Goal: Task Accomplishment & Management: Manage account settings

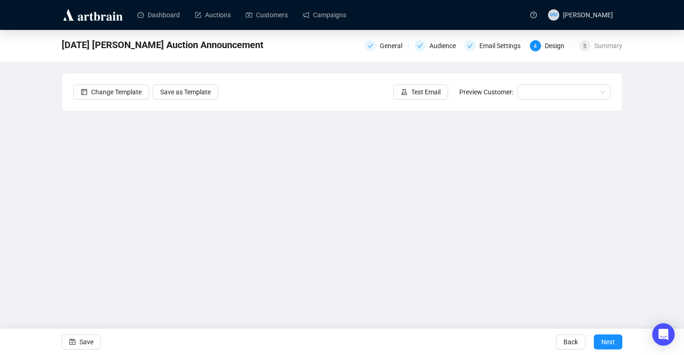
click at [650, 211] on div "[DATE] [PERSON_NAME] Auction Announcement General Audience Email Settings 4 Des…" at bounding box center [342, 187] width 684 height 315
click at [647, 227] on div "[DATE] [PERSON_NAME] Auction Announcement General Audience Email Settings 4 Des…" at bounding box center [342, 187] width 684 height 315
click at [655, 194] on div "[DATE] [PERSON_NAME] Auction Announcement General Audience Email Settings 4 Des…" at bounding box center [342, 187] width 684 height 315
click at [674, 174] on div "[DATE] [PERSON_NAME] Auction Announcement General Audience Email Settings 4 Des…" at bounding box center [342, 187] width 684 height 315
click at [86, 341] on span "Save" at bounding box center [86, 342] width 14 height 26
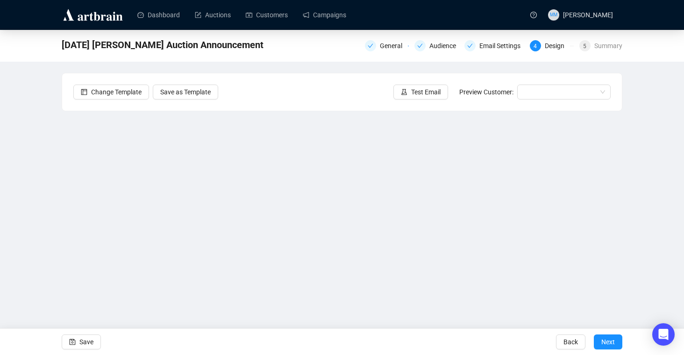
click at [659, 207] on div "[DATE] [PERSON_NAME] Auction Announcement General Audience Email Settings 4 Des…" at bounding box center [342, 187] width 684 height 315
click at [86, 341] on span "Save" at bounding box center [86, 342] width 14 height 26
click at [85, 344] on span "Save" at bounding box center [86, 342] width 14 height 26
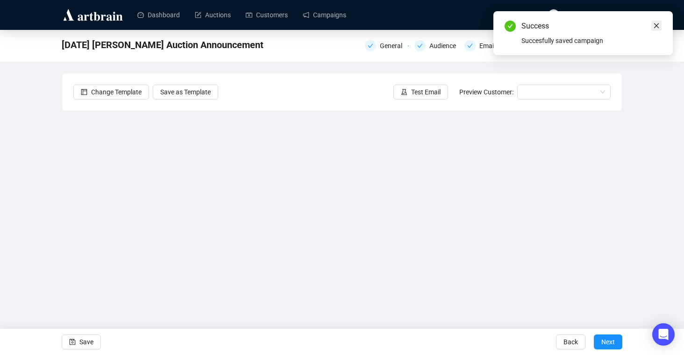
click at [656, 23] on icon "close" at bounding box center [656, 25] width 7 height 7
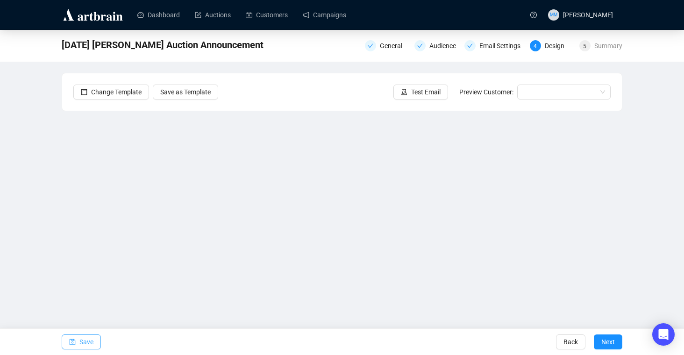
click at [82, 338] on span "Save" at bounding box center [86, 342] width 14 height 26
click at [89, 347] on span "Save" at bounding box center [86, 342] width 14 height 26
click at [499, 45] on div "Email Settings" at bounding box center [502, 45] width 47 height 11
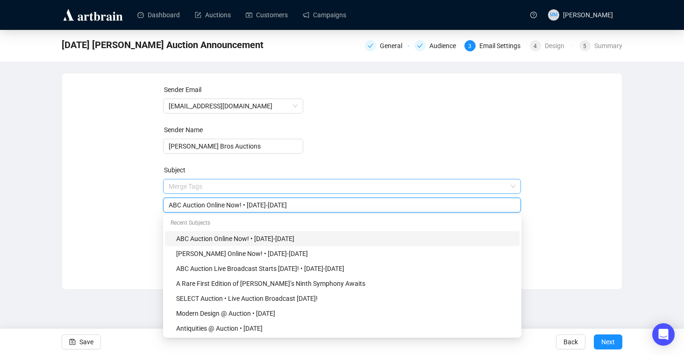
drag, startPoint x: 245, startPoint y: 186, endPoint x: 163, endPoint y: 186, distance: 82.2
click at [163, 186] on span "Merge Tags ABC Auction Online Now! • [DATE]-[DATE]" at bounding box center [342, 196] width 358 height 26
drag, startPoint x: 245, startPoint y: 206, endPoint x: 145, endPoint y: 206, distance: 100.0
click at [145, 206] on div "Sender Email [EMAIL_ADDRESS][DOMAIN_NAME] Sender Name [PERSON_NAME] Bros Auctio…" at bounding box center [341, 174] width 537 height 179
paste input "pfelicious! | The [PERSON_NAME] Sale"
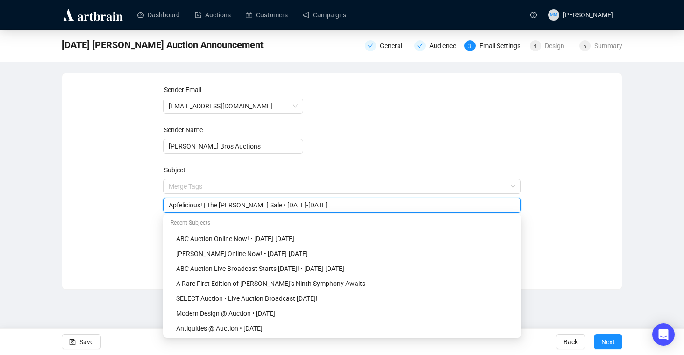
click at [303, 205] on input "Apfelicious! | The [PERSON_NAME] Sale • [DATE]-[DATE]" at bounding box center [342, 205] width 347 height 10
drag, startPoint x: 269, startPoint y: 206, endPoint x: 279, endPoint y: 206, distance: 10.3
click at [279, 206] on input "Apfelicious! | The [PERSON_NAME] Sale • [DATE]-[DATE]" at bounding box center [342, 205] width 347 height 10
click at [340, 220] on div "Recent Subjects" at bounding box center [342, 223] width 354 height 15
click at [288, 206] on input "Apfelicious! | The [PERSON_NAME] Sale • [DATE]-[DATE]" at bounding box center [342, 205] width 347 height 10
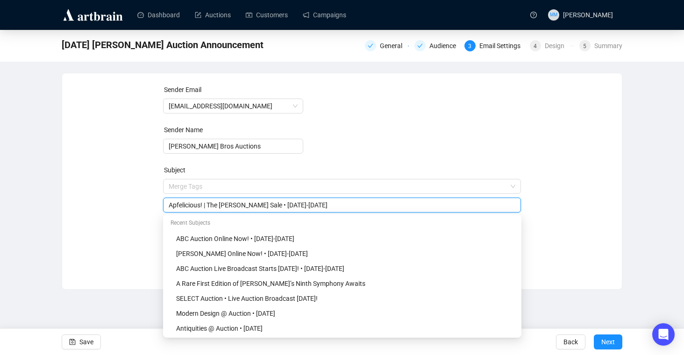
click at [298, 206] on input "Apfelicious! | The [PERSON_NAME] Sale • [DATE]-[DATE]" at bounding box center [342, 205] width 347 height 10
type input "Apfelicious! | The [PERSON_NAME] Sale • [DATE]-[DATE]"
click at [373, 137] on form "Sender Email [EMAIL_ADDRESS][DOMAIN_NAME] Sender Name [PERSON_NAME] Bros Auctio…" at bounding box center [342, 169] width 358 height 168
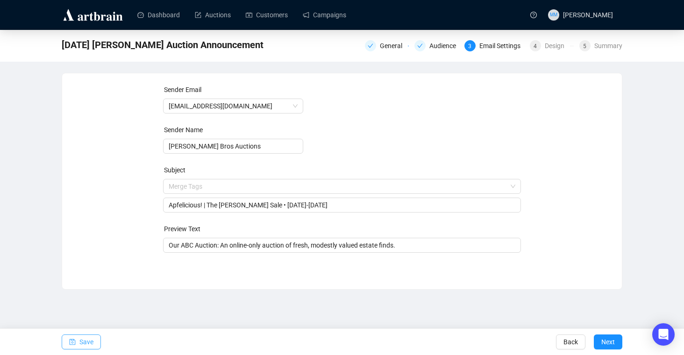
click at [87, 343] on span "Save" at bounding box center [86, 342] width 14 height 26
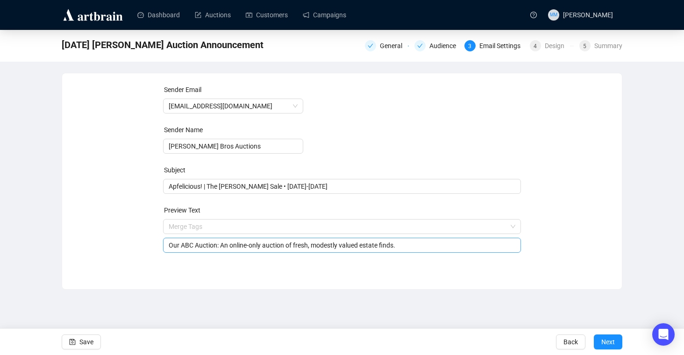
click at [240, 248] on input "Our ABC Auction: An online-only auction of fresh, modestly valued estate finds." at bounding box center [342, 245] width 347 height 10
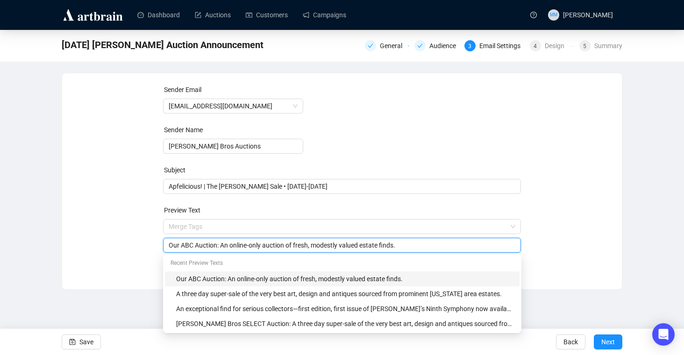
drag, startPoint x: 419, startPoint y: 246, endPoint x: 110, endPoint y: 245, distance: 308.7
click at [110, 245] on div "Sender Email [EMAIL_ADDRESS][DOMAIN_NAME] Sender Name [PERSON_NAME] Bros Auctio…" at bounding box center [341, 174] width 537 height 179
paste input "a special three-day, single-owner auction, taking place [DATE]–[DATE], celebrat…"
drag, startPoint x: 317, startPoint y: 247, endPoint x: 118, endPoint y: 242, distance: 199.0
click at [118, 242] on div "Sender Email [EMAIL_ADDRESS][DOMAIN_NAME] Sender Name [PERSON_NAME] Bros Auctio…" at bounding box center [341, 174] width 537 height 179
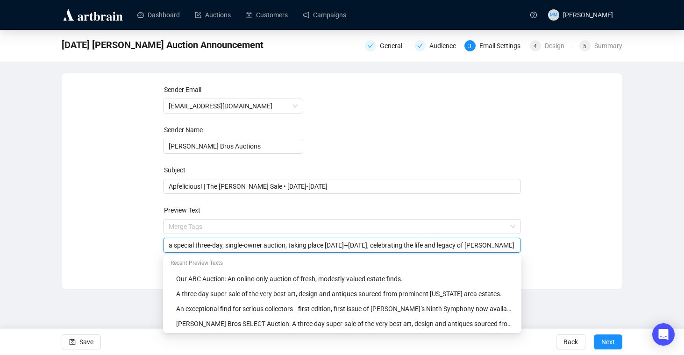
click at [193, 245] on input "a special three-day, single-owner auction, taking place [DATE]–[DATE], celebrat…" at bounding box center [342, 245] width 347 height 10
click at [170, 246] on input "a special three-day, single-owner auction, taking place [DATE]–[DATE], celebrat…" at bounding box center [342, 245] width 347 height 10
click at [513, 248] on input "A special three-day, single-owner auction, taking place [DATE]–[DATE], celebrat…" at bounding box center [342, 245] width 347 height 10
type input "A special three-day, single-owner auction, taking place [DATE]–[DATE], celebrat…"
click at [517, 135] on form "Sender Email [EMAIL_ADDRESS][DOMAIN_NAME] Sender Name [PERSON_NAME] Bros Auctio…" at bounding box center [342, 169] width 358 height 168
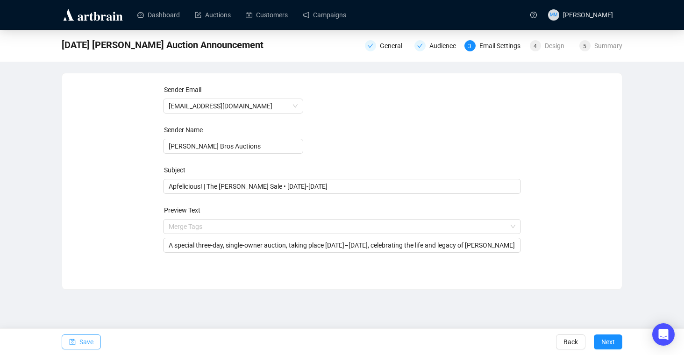
click at [87, 343] on span "Save" at bounding box center [86, 342] width 14 height 26
click at [83, 342] on span "Save" at bounding box center [86, 342] width 14 height 26
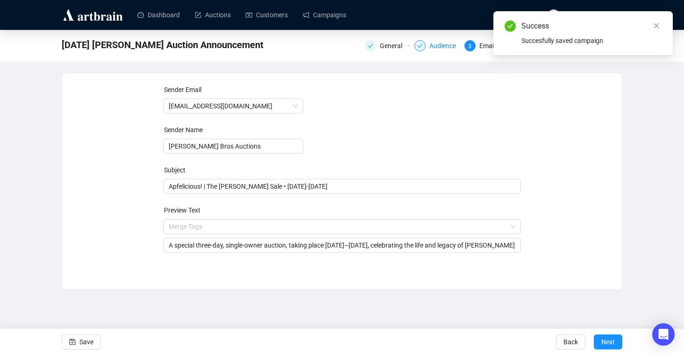
click at [438, 44] on div "Audience" at bounding box center [445, 45] width 32 height 11
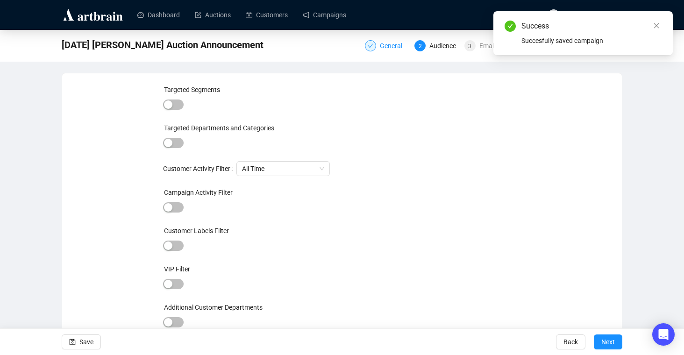
click at [386, 44] on div "General" at bounding box center [394, 45] width 28 height 11
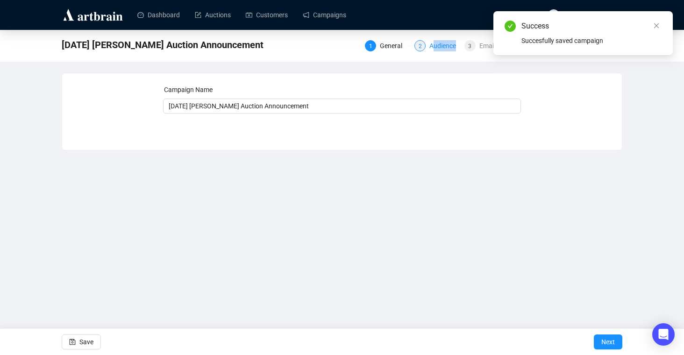
click at [429, 51] on div "1 General 2 Audience 3 Email Settings 4 Design 5 Summary" at bounding box center [493, 44] width 257 height 15
click at [658, 26] on icon "close" at bounding box center [656, 25] width 7 height 7
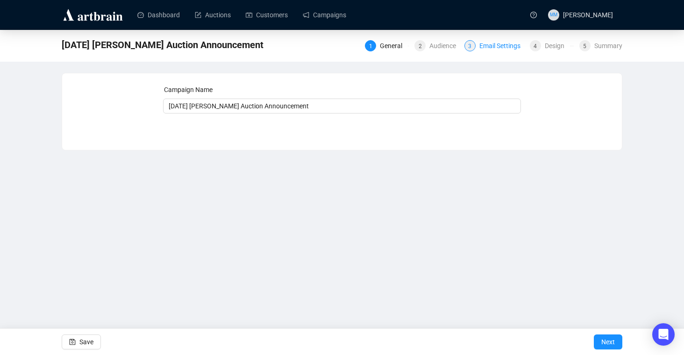
click at [498, 45] on div "Email Settings" at bounding box center [502, 45] width 47 height 11
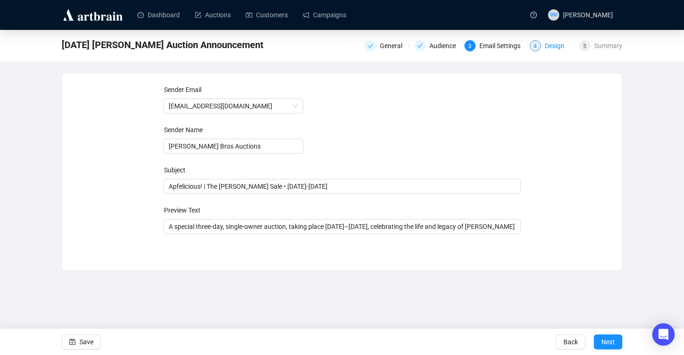
click at [553, 45] on div "Design" at bounding box center [557, 45] width 25 height 11
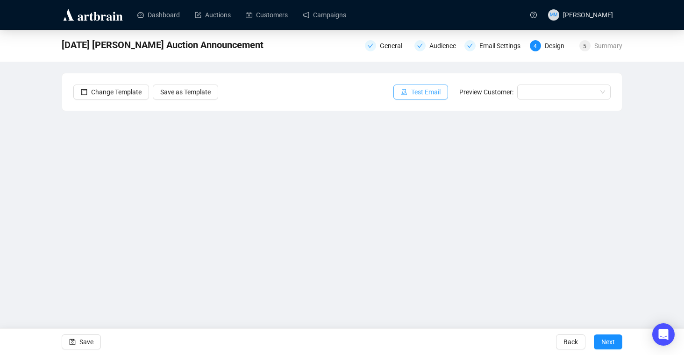
click at [432, 96] on span "Test Email" at bounding box center [425, 92] width 29 height 10
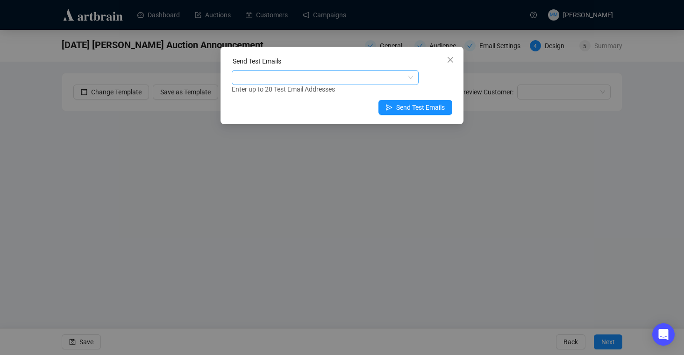
click at [378, 77] on div at bounding box center [320, 77] width 173 height 13
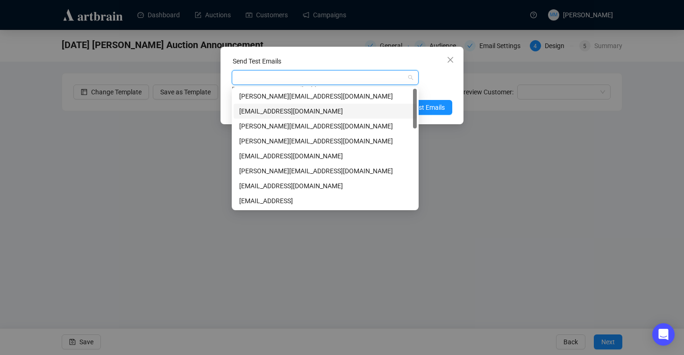
click at [284, 111] on div "[EMAIL_ADDRESS][DOMAIN_NAME]" at bounding box center [325, 111] width 172 height 10
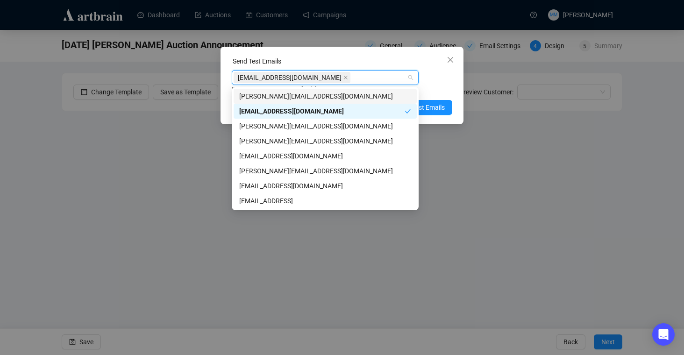
click at [273, 100] on div "[PERSON_NAME][EMAIL_ADDRESS][DOMAIN_NAME]" at bounding box center [325, 96] width 172 height 10
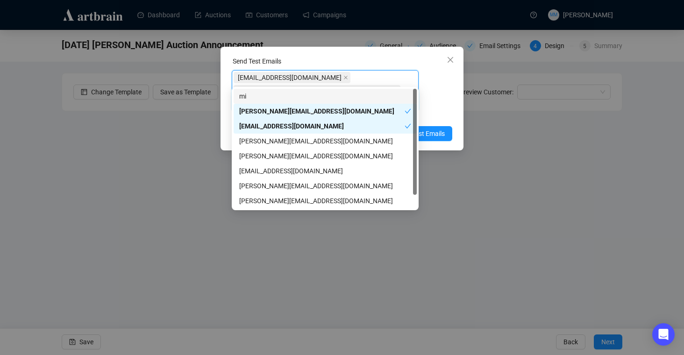
type input "mic"
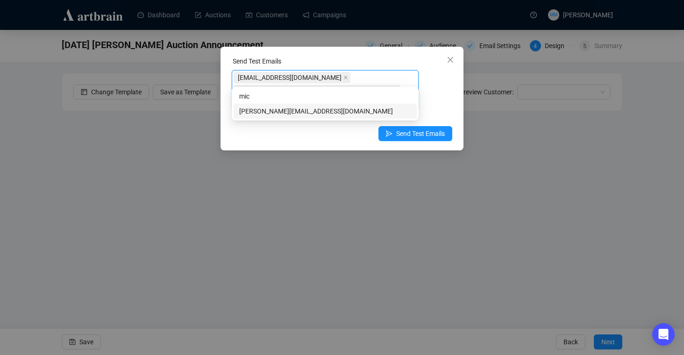
click at [319, 110] on div "[PERSON_NAME][EMAIL_ADDRESS][DOMAIN_NAME]" at bounding box center [325, 111] width 172 height 10
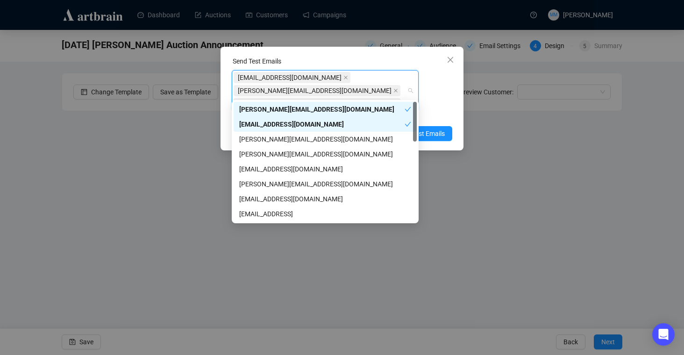
click at [448, 75] on div "[EMAIL_ADDRESS][DOMAIN_NAME] [PERSON_NAME][EMAIL_ADDRESS][DOMAIN_NAME] [PERSON_…" at bounding box center [342, 95] width 220 height 50
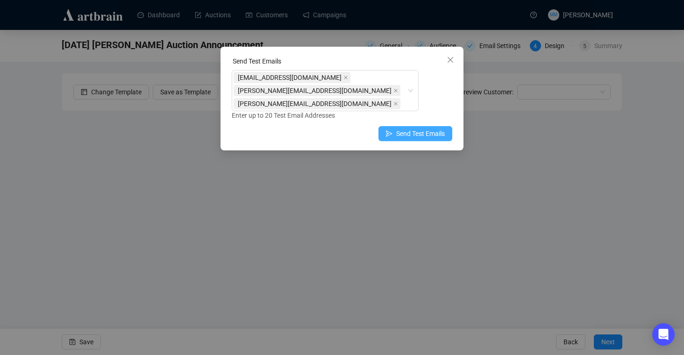
click at [421, 128] on span "Send Test Emails" at bounding box center [420, 133] width 49 height 10
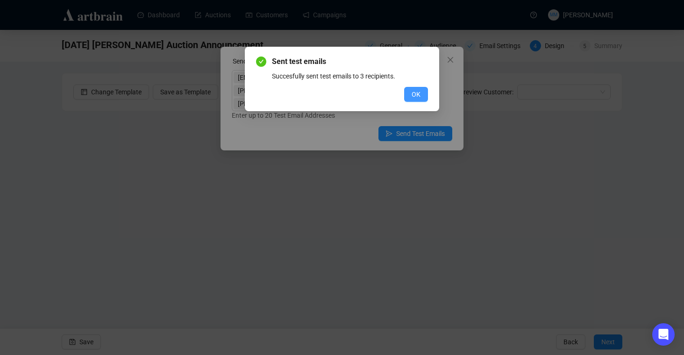
click at [419, 95] on span "OK" at bounding box center [415, 94] width 9 height 10
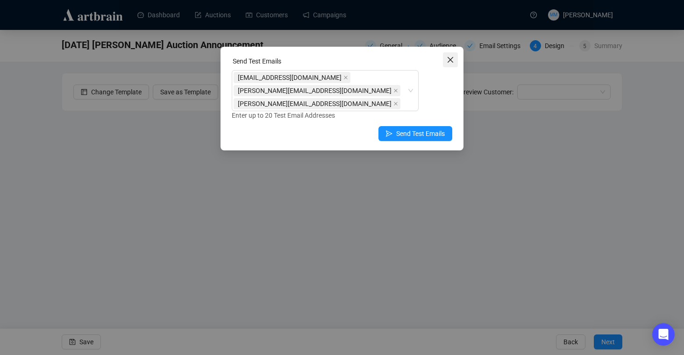
click at [449, 57] on icon "close" at bounding box center [450, 59] width 7 height 7
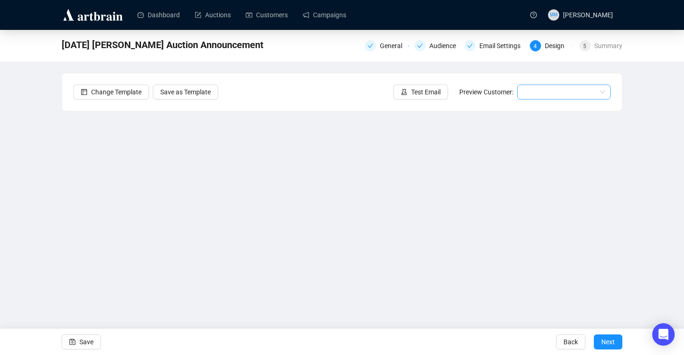
click at [540, 86] on input "search" at bounding box center [560, 92] width 74 height 14
click at [532, 125] on div "[PERSON_NAME] | Example" at bounding box center [564, 125] width 78 height 10
click at [90, 343] on span "Save" at bounding box center [86, 342] width 14 height 26
click at [93, 340] on span "Save" at bounding box center [86, 342] width 14 height 26
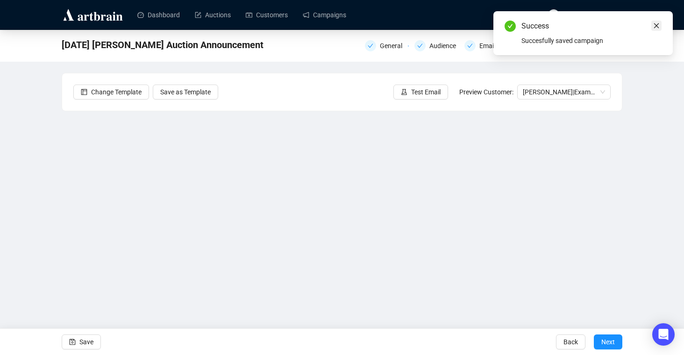
click at [658, 26] on icon "close" at bounding box center [656, 25] width 7 height 7
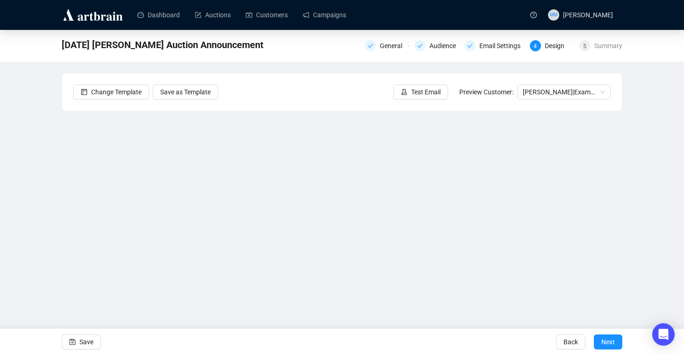
click at [656, 163] on div "[DATE] [PERSON_NAME] Auction Announcement General Audience Email Settings 4 Des…" at bounding box center [342, 187] width 684 height 315
click at [82, 341] on span "Save" at bounding box center [86, 342] width 14 height 26
click at [87, 341] on span "Save" at bounding box center [86, 342] width 14 height 26
click at [92, 348] on span "Save" at bounding box center [86, 342] width 14 height 26
click at [85, 342] on span "Save" at bounding box center [86, 342] width 14 height 26
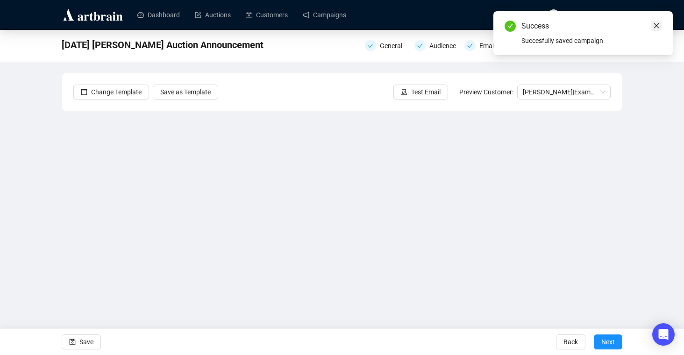
click at [654, 30] on link "Close" at bounding box center [656, 26] width 10 height 10
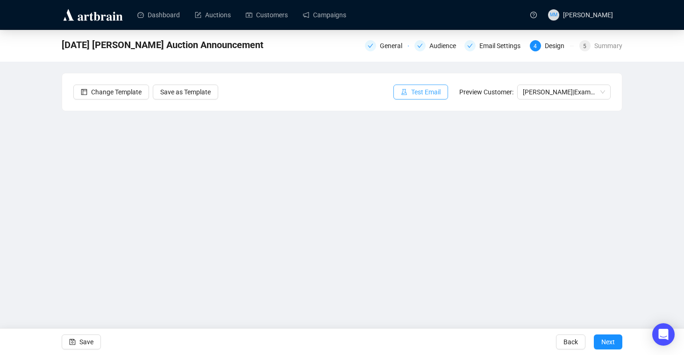
click at [427, 91] on span "Test Email" at bounding box center [425, 92] width 29 height 10
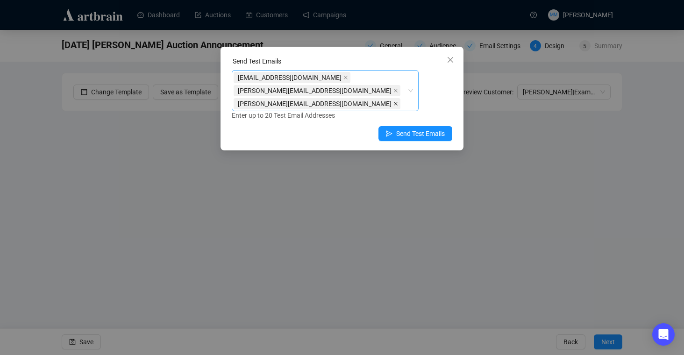
click at [394, 102] on icon "close" at bounding box center [396, 104] width 4 height 4
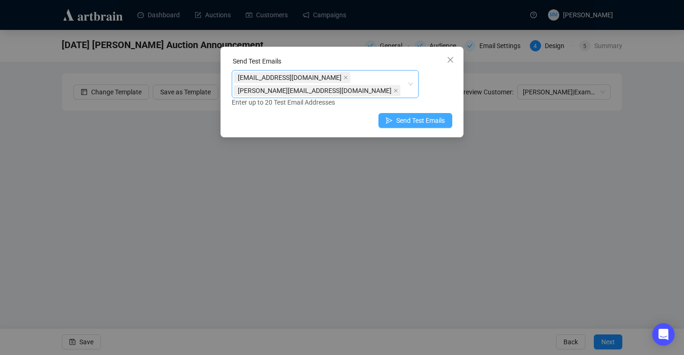
click at [410, 115] on span "Send Test Emails" at bounding box center [420, 120] width 49 height 10
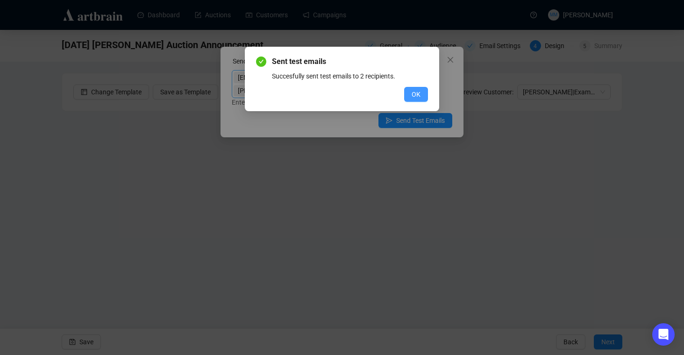
click at [415, 93] on span "OK" at bounding box center [415, 94] width 9 height 10
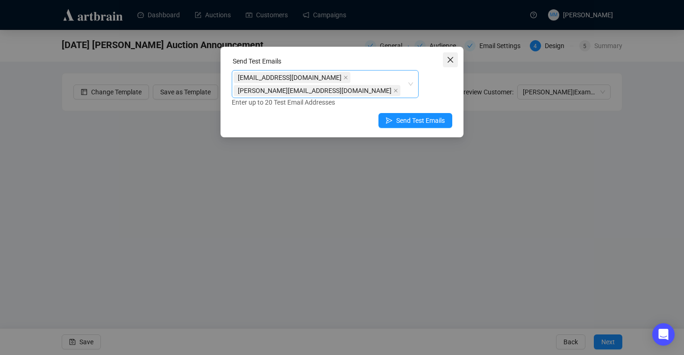
click at [450, 61] on icon "close" at bounding box center [450, 59] width 7 height 7
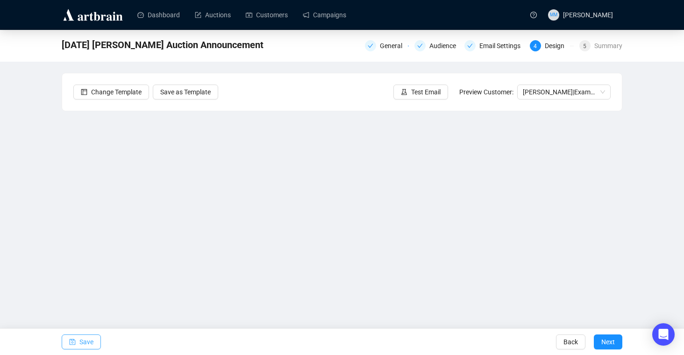
click at [90, 340] on span "Save" at bounding box center [86, 342] width 14 height 26
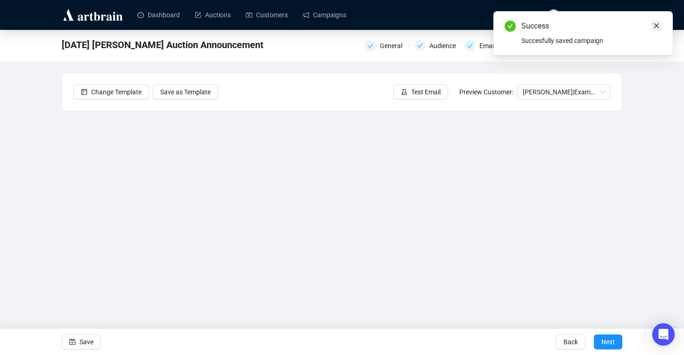
click at [657, 26] on icon "close" at bounding box center [656, 25] width 7 height 7
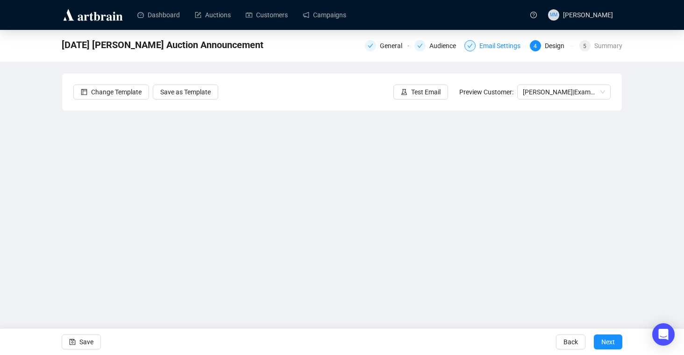
click at [504, 48] on div "Email Settings" at bounding box center [502, 45] width 47 height 11
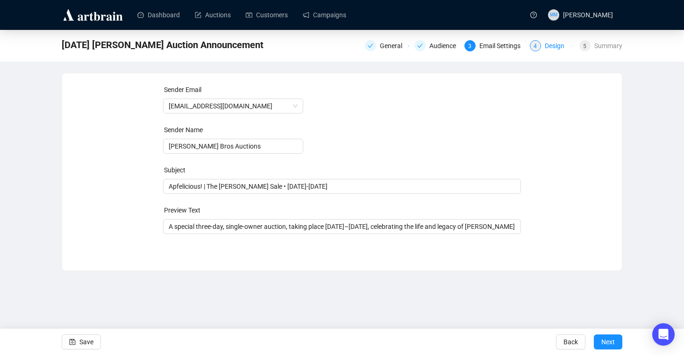
click at [551, 50] on div "Design" at bounding box center [557, 45] width 25 height 11
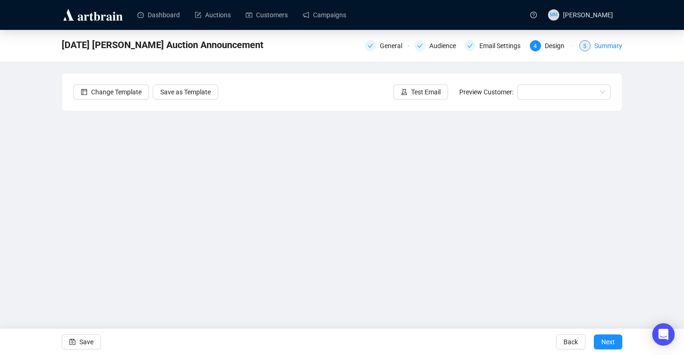
click at [602, 41] on div "Summary" at bounding box center [608, 45] width 28 height 11
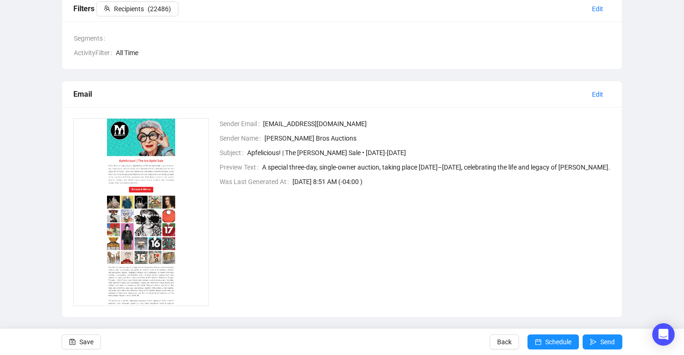
scroll to position [158, 0]
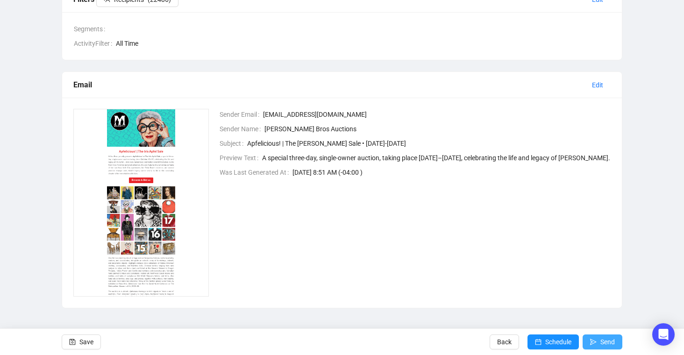
click at [610, 345] on span "Send" at bounding box center [607, 342] width 14 height 26
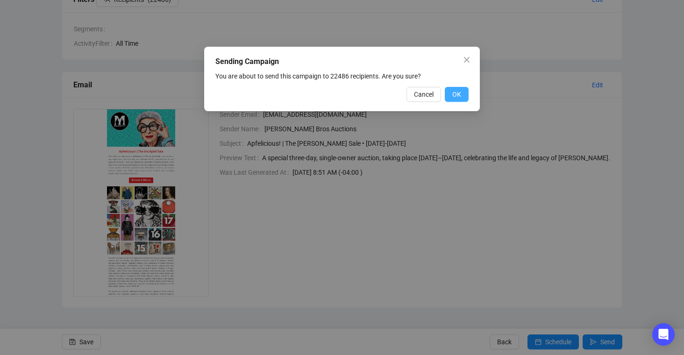
click at [458, 93] on span "OK" at bounding box center [456, 94] width 9 height 10
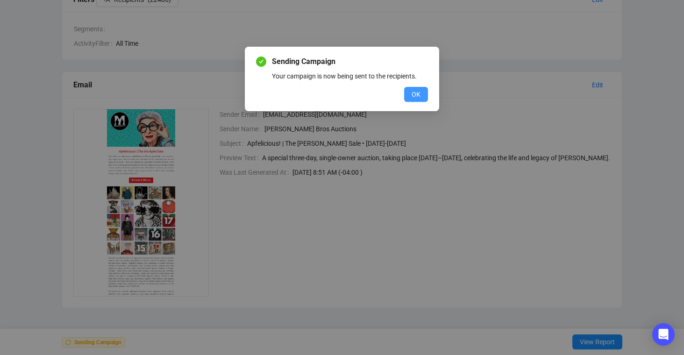
click at [414, 90] on span "OK" at bounding box center [415, 94] width 9 height 10
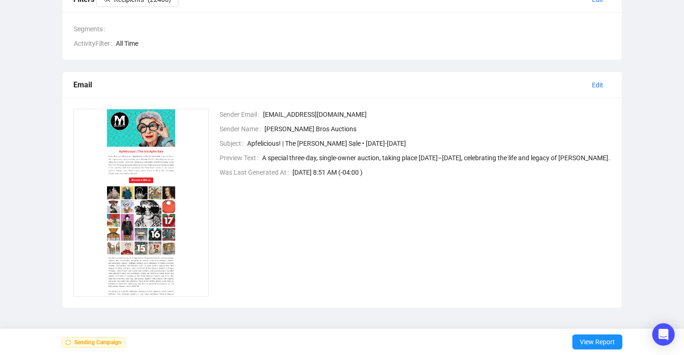
scroll to position [0, 0]
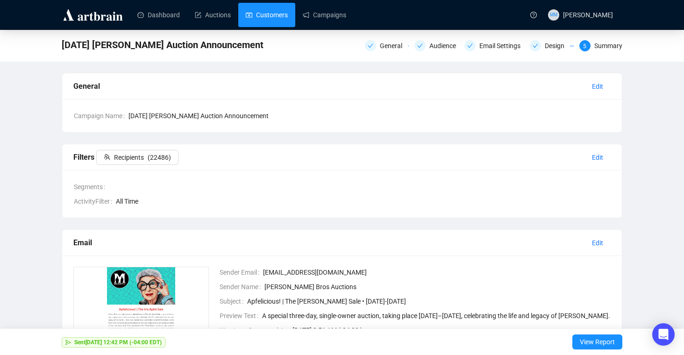
click at [283, 14] on link "Customers" at bounding box center [267, 15] width 42 height 24
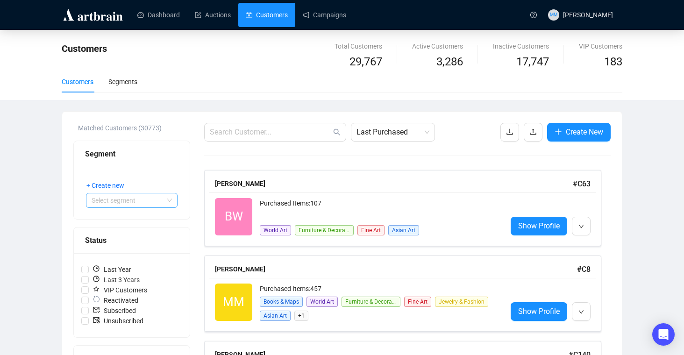
click at [137, 199] on input "search" at bounding box center [128, 200] width 72 height 14
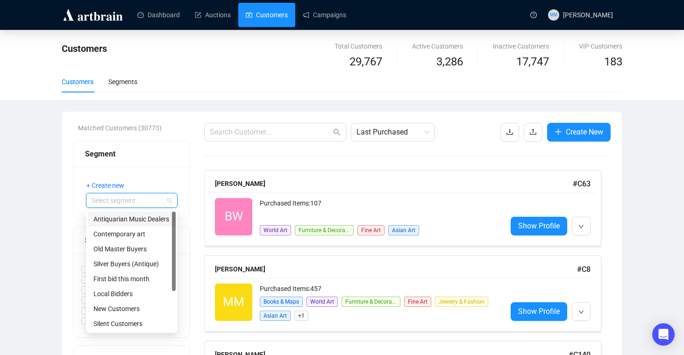
paste input "[EMAIL_ADDRESS][DOMAIN_NAME]"
type input "[EMAIL_ADDRESS][DOMAIN_NAME]"
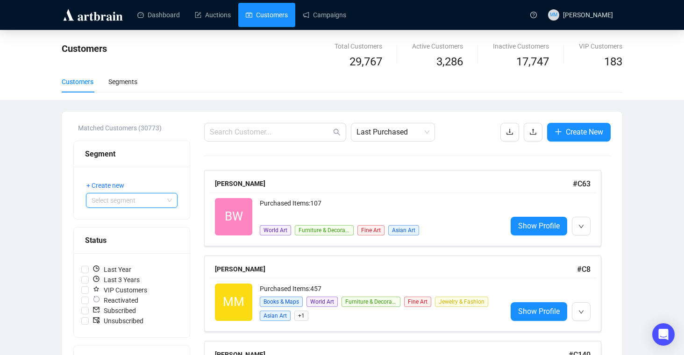
click at [170, 203] on span at bounding box center [132, 200] width 80 height 14
paste input "[EMAIL_ADDRESS][DOMAIN_NAME]"
type input "[EMAIL_ADDRESS][DOMAIN_NAME]"
click at [230, 131] on input "text" at bounding box center [270, 132] width 121 height 11
paste input "[EMAIL_ADDRESS][DOMAIN_NAME]"
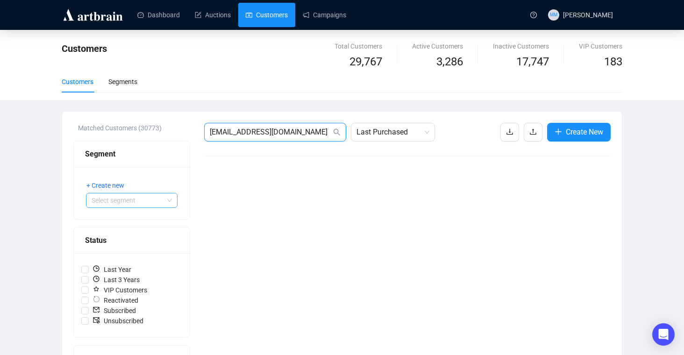
click at [300, 131] on input "[EMAIL_ADDRESS][DOMAIN_NAME]" at bounding box center [270, 132] width 121 height 11
drag, startPoint x: 285, startPoint y: 131, endPoint x: 181, endPoint y: 112, distance: 105.9
paste input "[EMAIL_ADDRESS][DOMAIN_NAME]"
click at [279, 132] on input "[EMAIL_ADDRESS][DOMAIN_NAME]" at bounding box center [270, 132] width 121 height 11
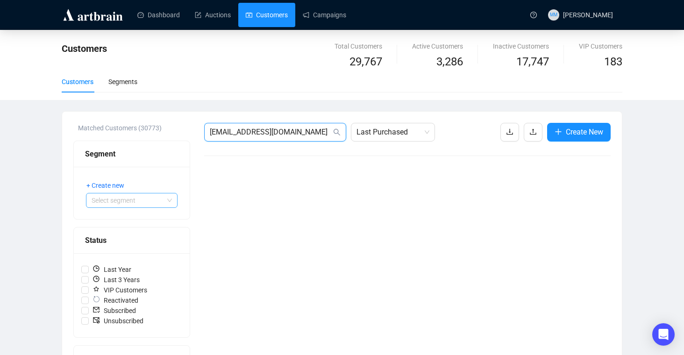
scroll to position [0, 23]
drag, startPoint x: 265, startPoint y: 132, endPoint x: 503, endPoint y: 113, distance: 239.4
click at [494, 132] on div "[EMAIL_ADDRESS][DOMAIN_NAME] Last Purchased Create New" at bounding box center [407, 132] width 406 height 19
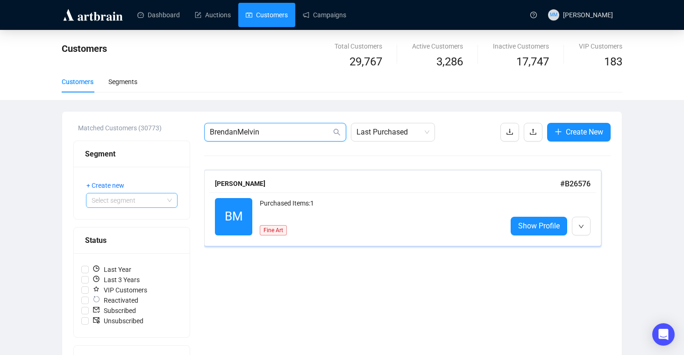
type input "BrendanMelvin"
click at [247, 183] on div "[PERSON_NAME]" at bounding box center [387, 183] width 345 height 10
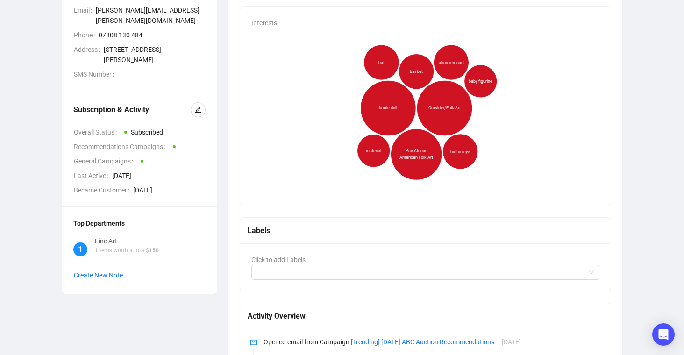
scroll to position [190, 0]
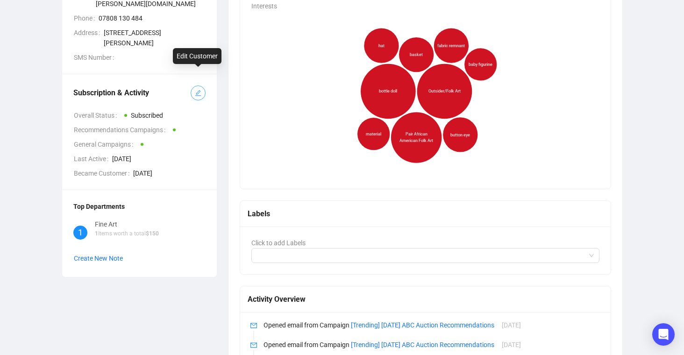
click at [201, 90] on icon "edit" at bounding box center [198, 93] width 7 height 7
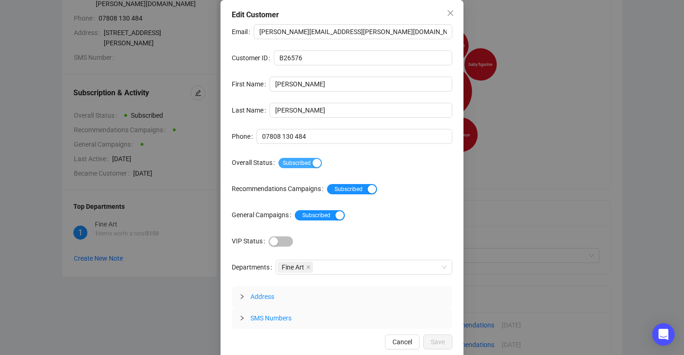
click at [307, 162] on span "Subscribed" at bounding box center [299, 163] width 43 height 10
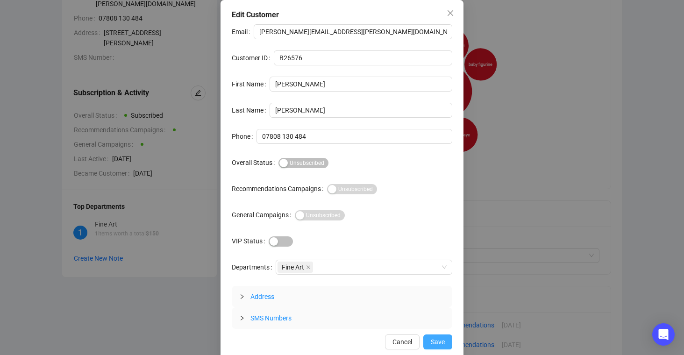
click at [436, 342] on span "Save" at bounding box center [438, 342] width 14 height 10
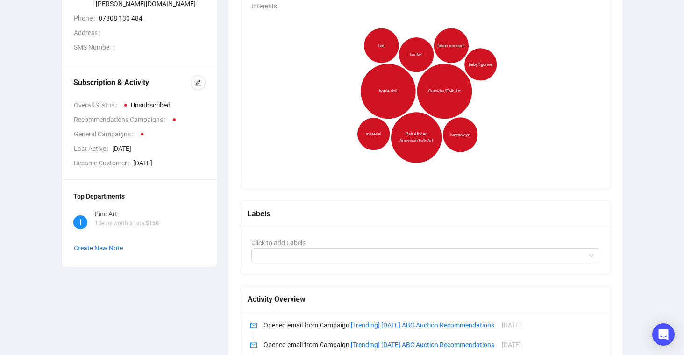
scroll to position [0, 0]
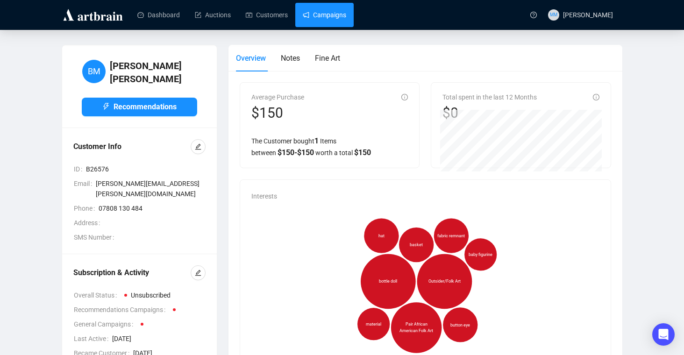
click at [340, 17] on link "Campaigns" at bounding box center [324, 15] width 43 height 24
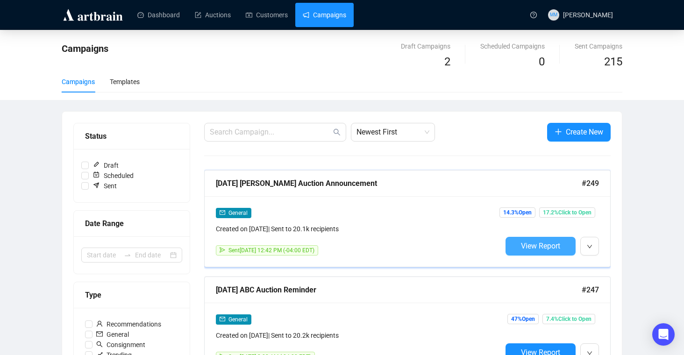
click at [550, 237] on button "View Report" at bounding box center [540, 246] width 70 height 19
